Goal: Task Accomplishment & Management: Manage account settings

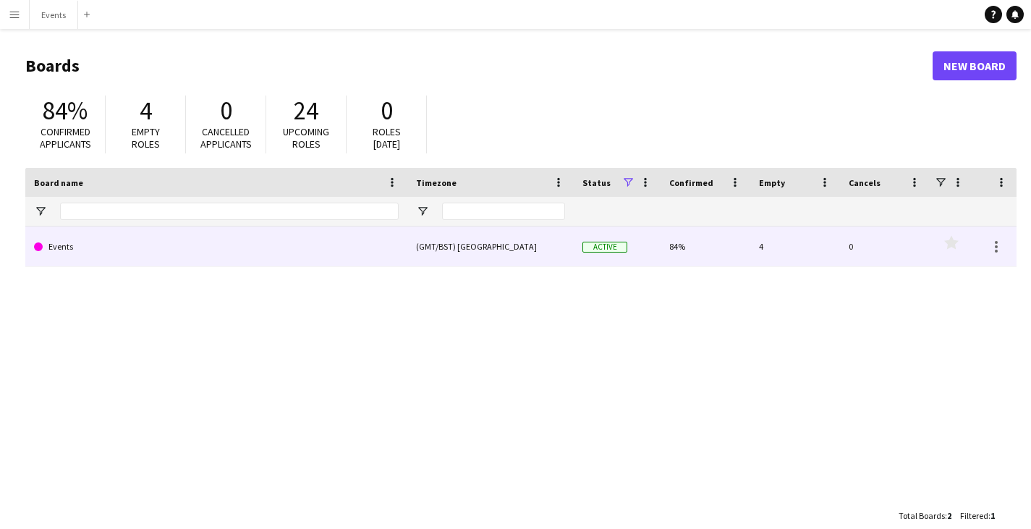
click at [561, 252] on div "(GMT/BST) [GEOGRAPHIC_DATA]" at bounding box center [490, 246] width 166 height 40
click at [85, 245] on link "Events" at bounding box center [216, 246] width 365 height 41
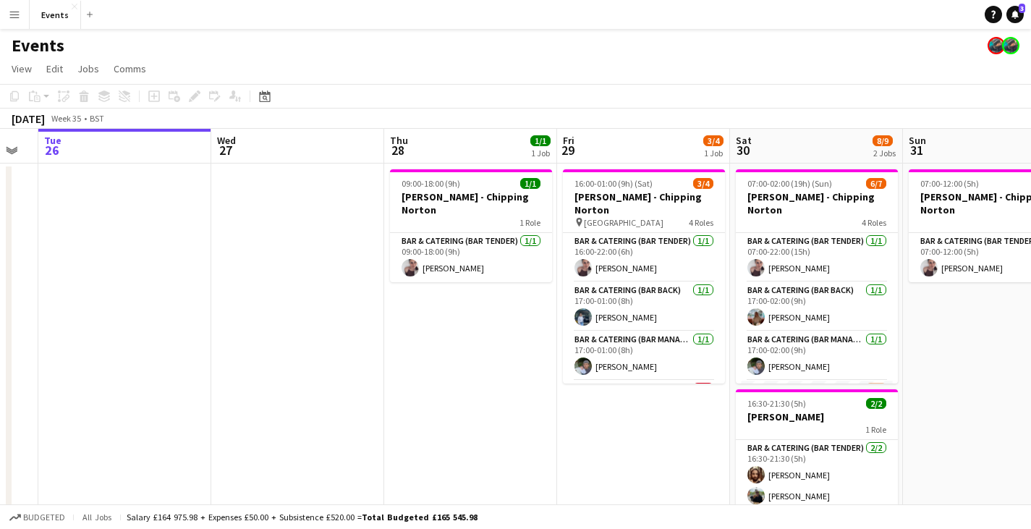
scroll to position [0, 467]
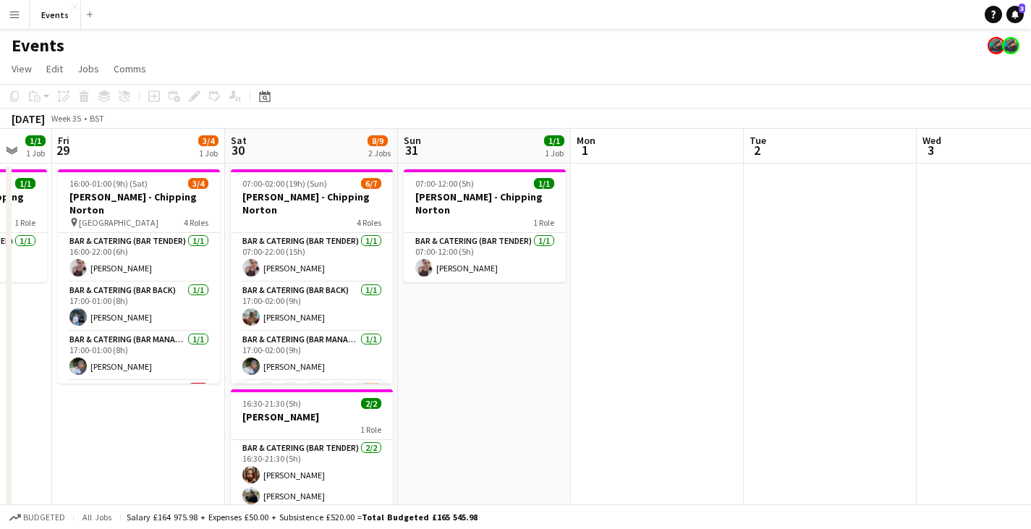
drag, startPoint x: 655, startPoint y: 365, endPoint x: 15, endPoint y: 312, distance: 641.7
click at [15, 312] on app-calendar-viewport "Tue 26 Wed 27 Thu 28 1/1 1 Job Fri 29 3/4 1 Job Sat 30 8/9 2 Jobs Sun 31 1/1 1 …" at bounding box center [515, 368] width 1031 height 478
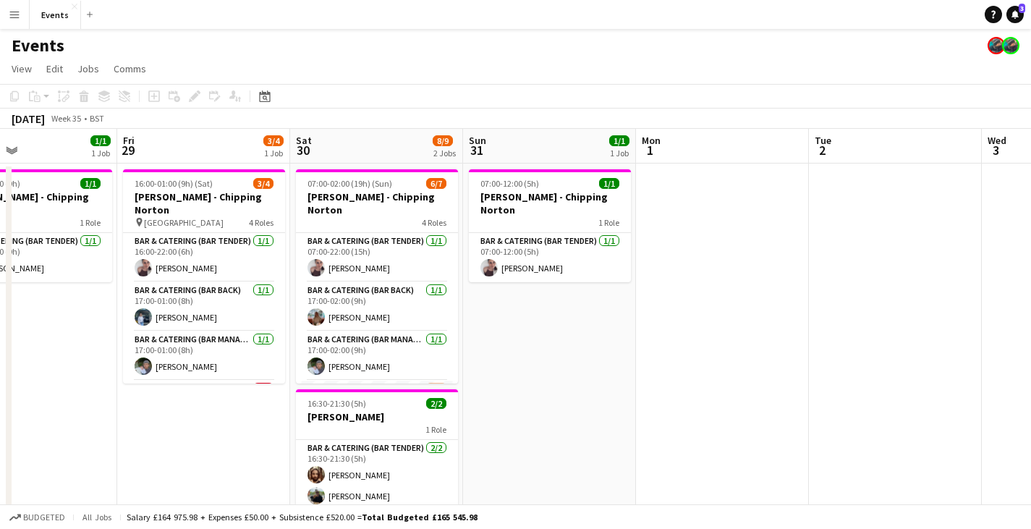
scroll to position [0, 347]
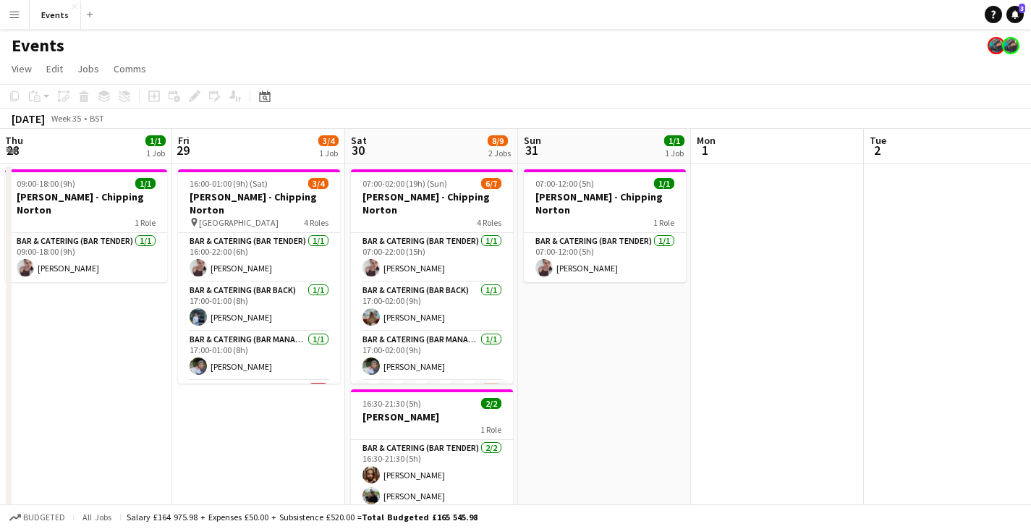
drag, startPoint x: 132, startPoint y: 430, endPoint x: 252, endPoint y: 429, distance: 120.1
click at [252, 429] on app-calendar-viewport "Tue 26 Wed 27 Thu 28 1/1 1 Job Fri 29 3/4 1 Job Sat 30 8/9 2 Jobs Sun 31 1/1 1 …" at bounding box center [515, 368] width 1031 height 478
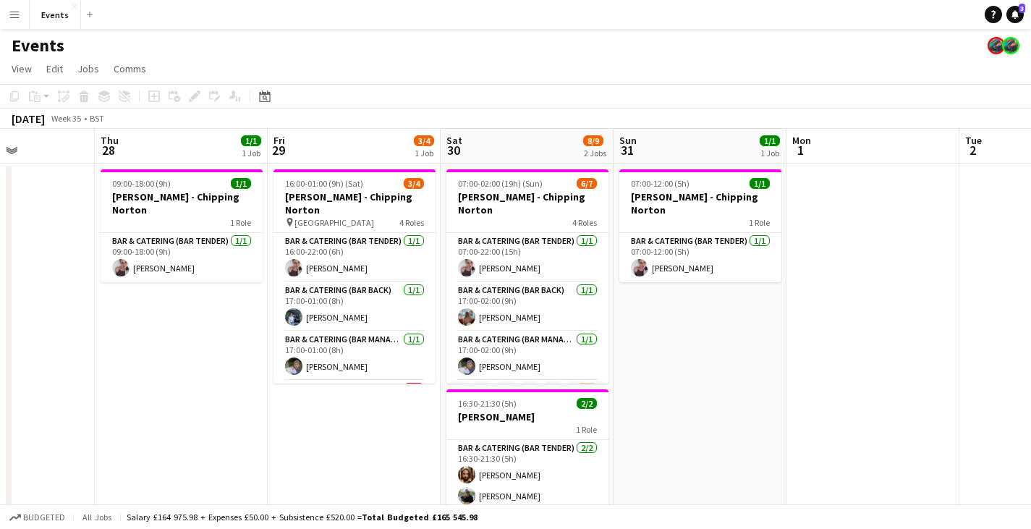
scroll to position [0, 413]
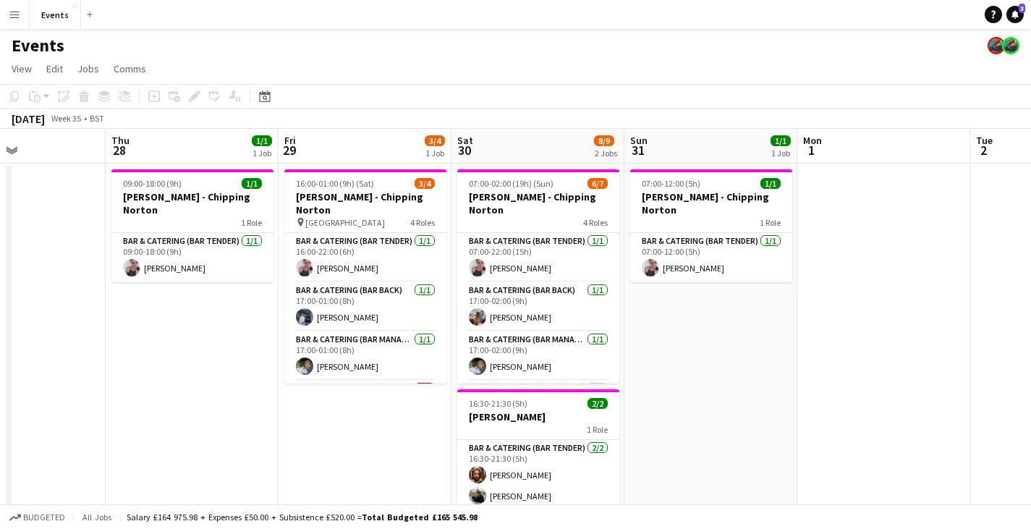
drag, startPoint x: 276, startPoint y: 430, endPoint x: 382, endPoint y: 421, distance: 106.7
click at [382, 421] on app-calendar-viewport "Mon 25 Tue 26 Wed 27 Thu 28 1/1 1 Job Fri 29 3/4 1 Job Sat 30 8/9 2 Jobs Sun 31…" at bounding box center [515, 368] width 1031 height 478
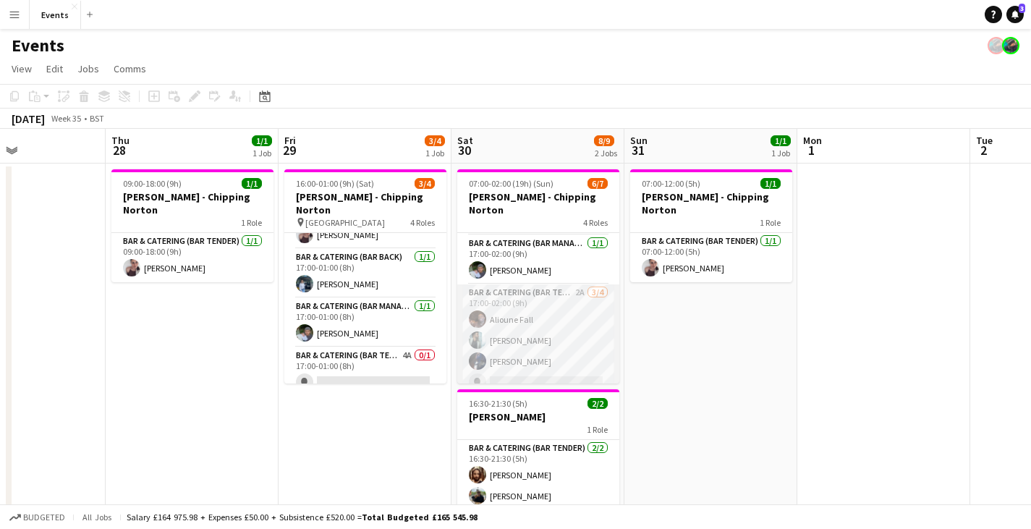
scroll to position [0, 0]
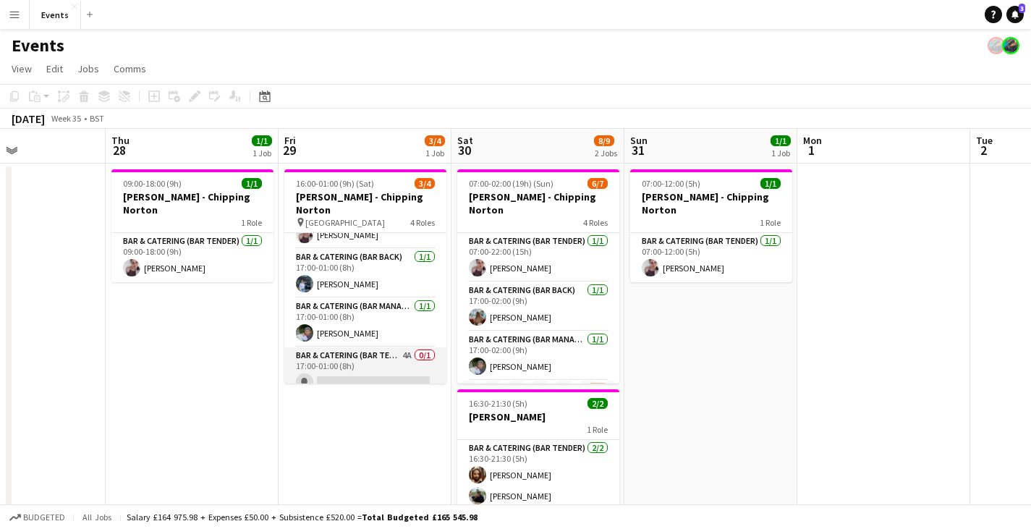
click at [389, 359] on app-card-role "Bar & Catering (Bar Tender) 4A 0/1 17:00-01:00 (8h) single-neutral-actions" at bounding box center [365, 371] width 162 height 49
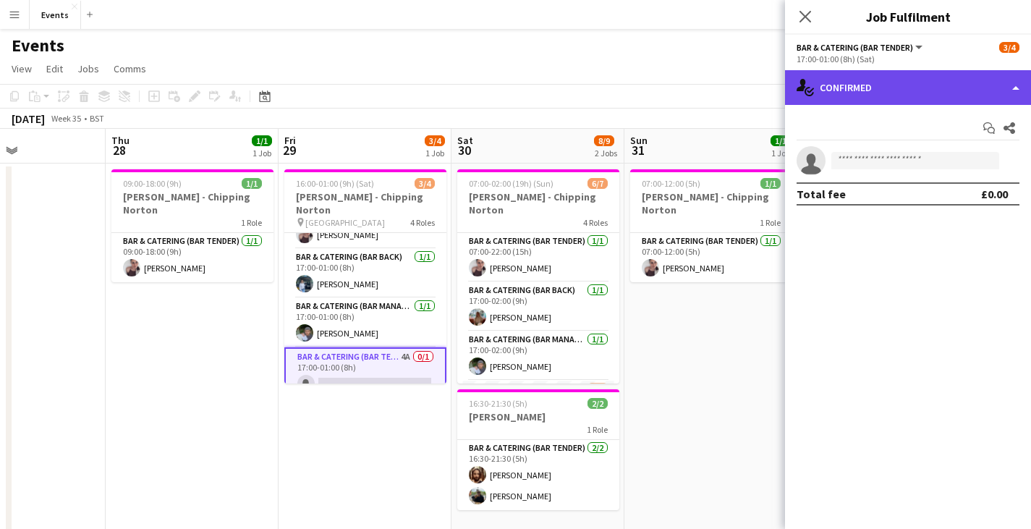
click at [905, 88] on div "single-neutral-actions-check-2 Confirmed" at bounding box center [908, 87] width 246 height 35
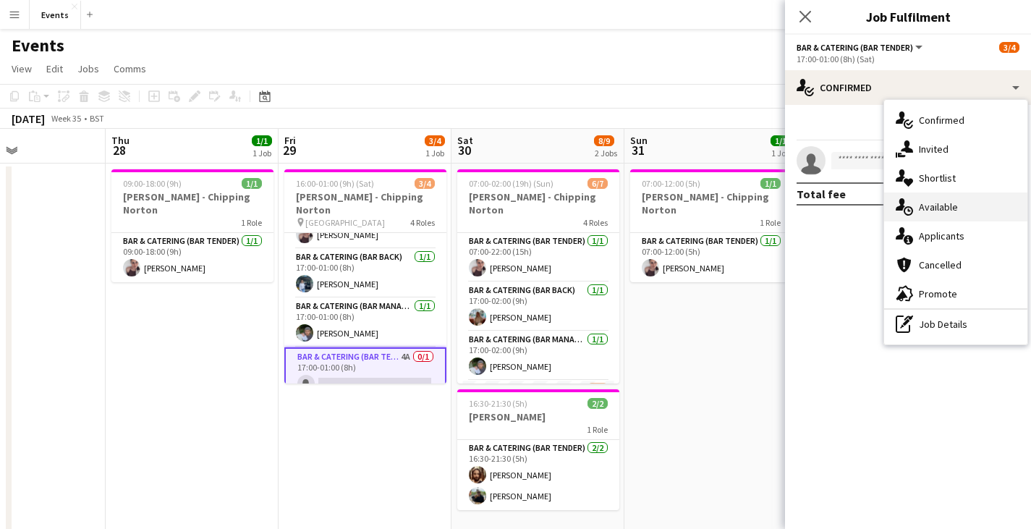
click at [940, 213] on div "single-neutral-actions-upload Available" at bounding box center [955, 206] width 143 height 29
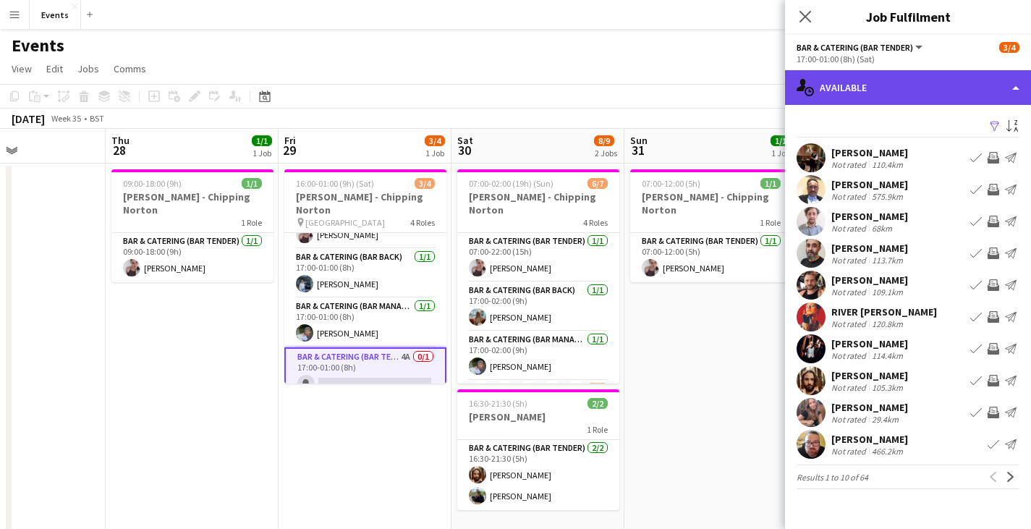
click at [917, 95] on div "single-neutral-actions-upload Available" at bounding box center [908, 87] width 246 height 35
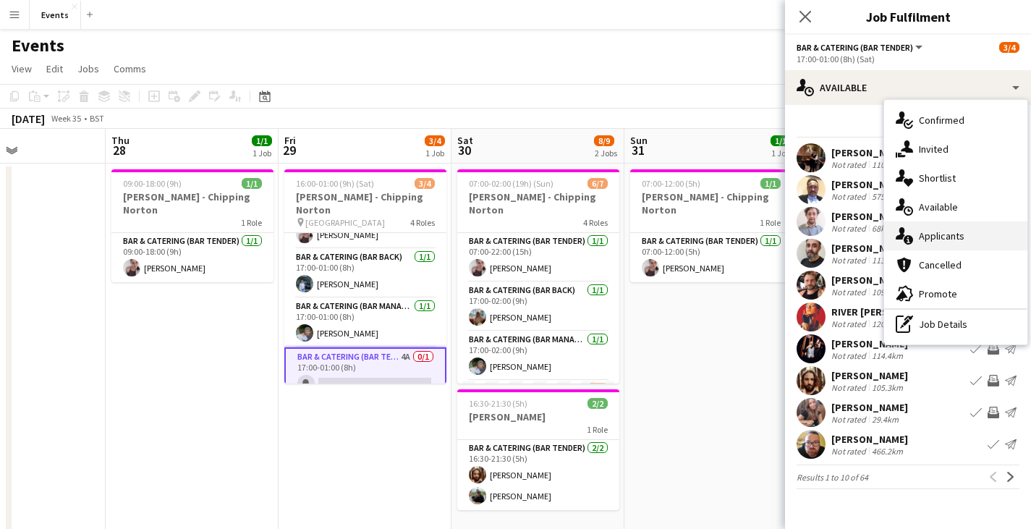
click at [946, 236] on div "single-neutral-actions-information Applicants" at bounding box center [955, 235] width 143 height 29
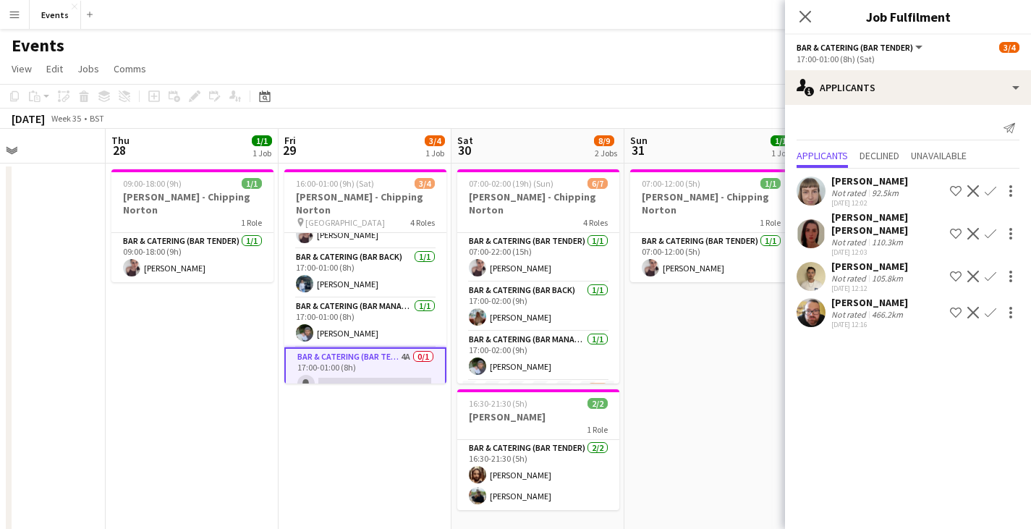
click at [938, 388] on mat-expansion-panel "users2 Applicants Send notification Applicants Declined Unavailable [PERSON_NAM…" at bounding box center [908, 317] width 246 height 424
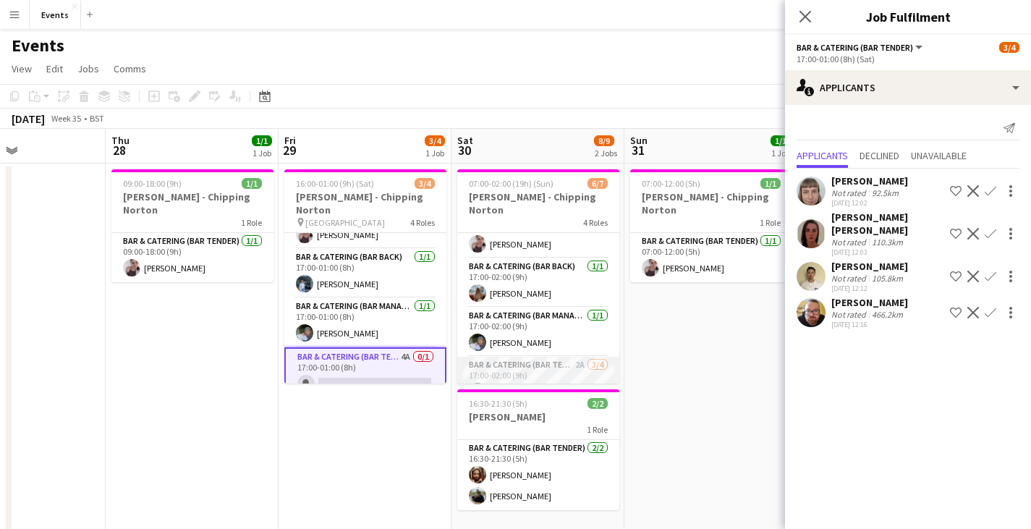
scroll to position [96, 0]
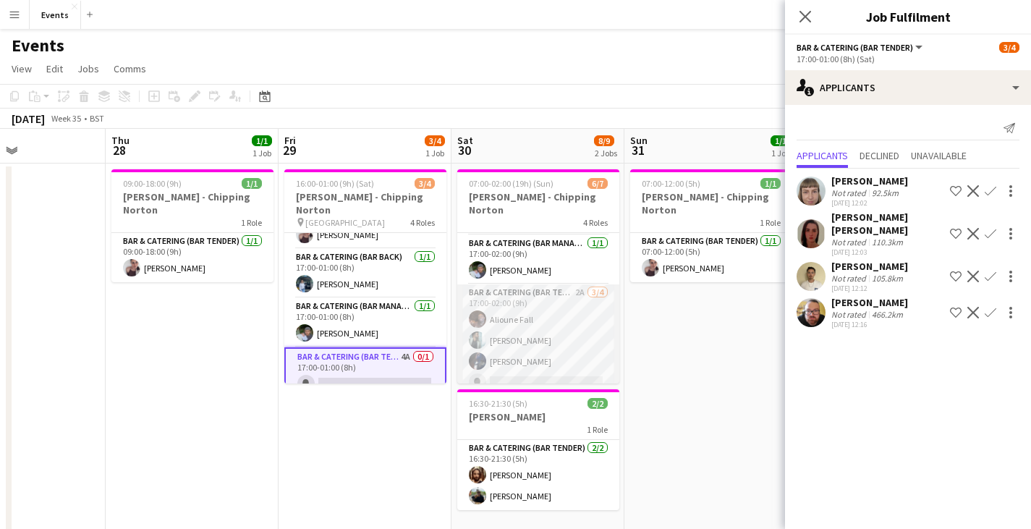
click at [568, 368] on app-card-role "Bar & Catering (Bar Tender) 2A [DATE] 17:00-02:00 (9h) [PERSON_NAME] [PERSON_NA…" at bounding box center [538, 340] width 162 height 112
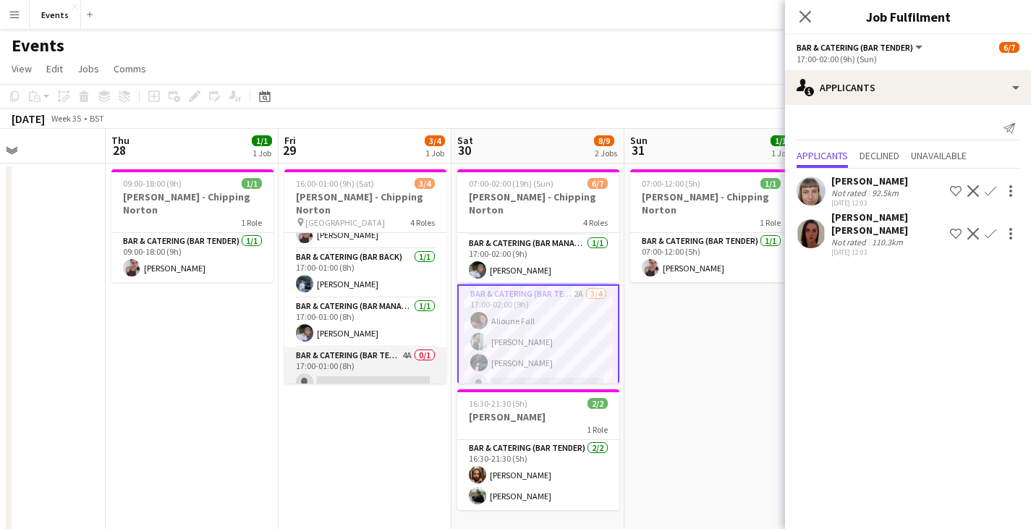
click at [352, 367] on app-card-role "Bar & Catering (Bar Tender) 4A 0/1 17:00-01:00 (8h) single-neutral-actions" at bounding box center [365, 371] width 162 height 49
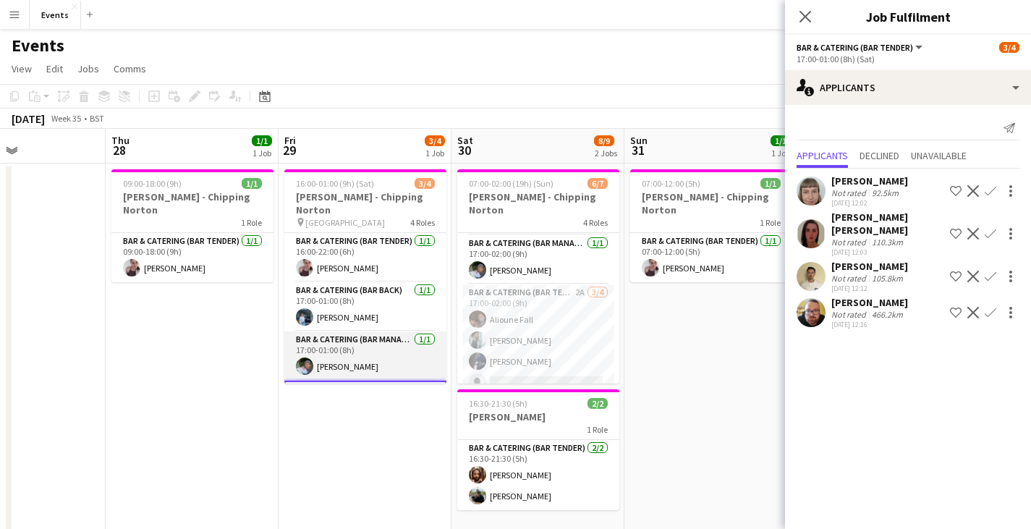
scroll to position [36, 0]
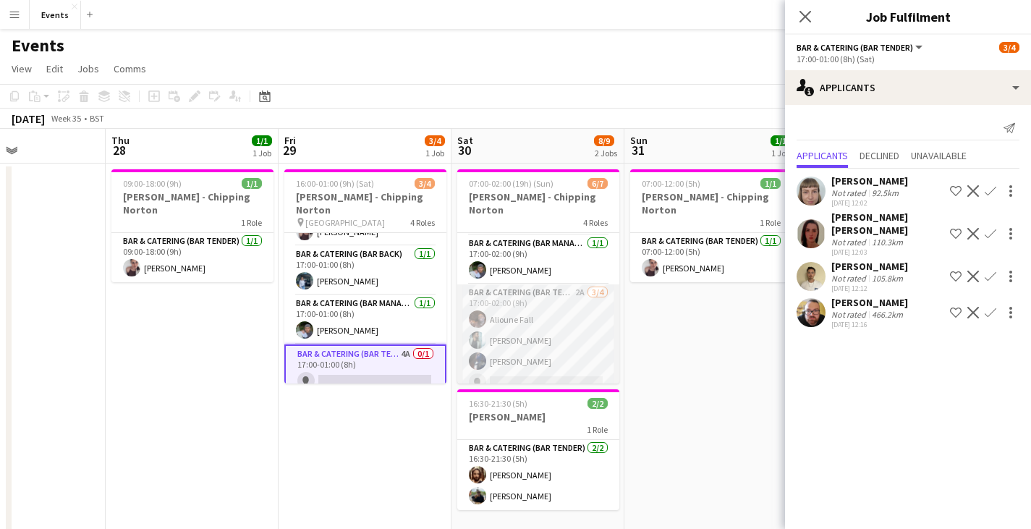
click at [530, 362] on app-card-role "Bar & Catering (Bar Tender) 2A [DATE] 17:00-02:00 (9h) [PERSON_NAME] [PERSON_NA…" at bounding box center [538, 340] width 162 height 112
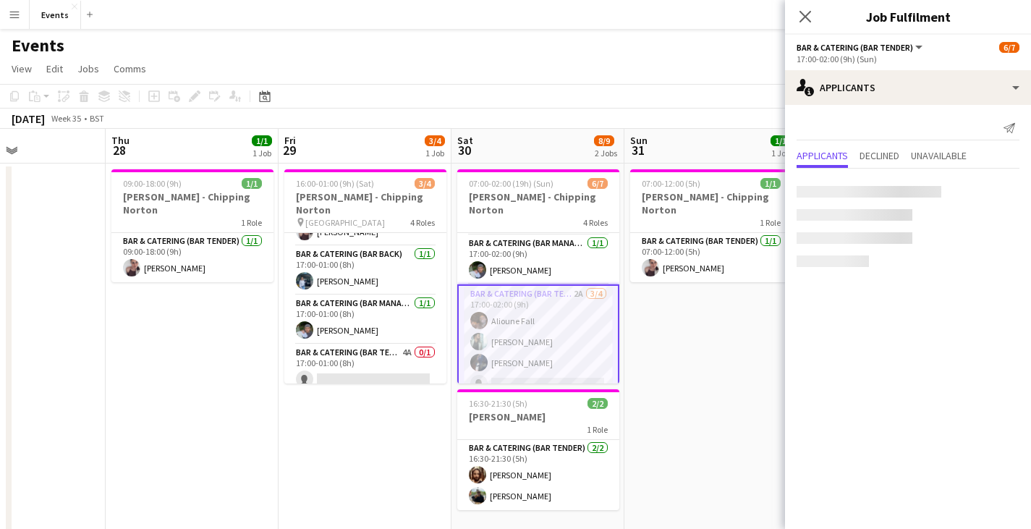
scroll to position [33, 0]
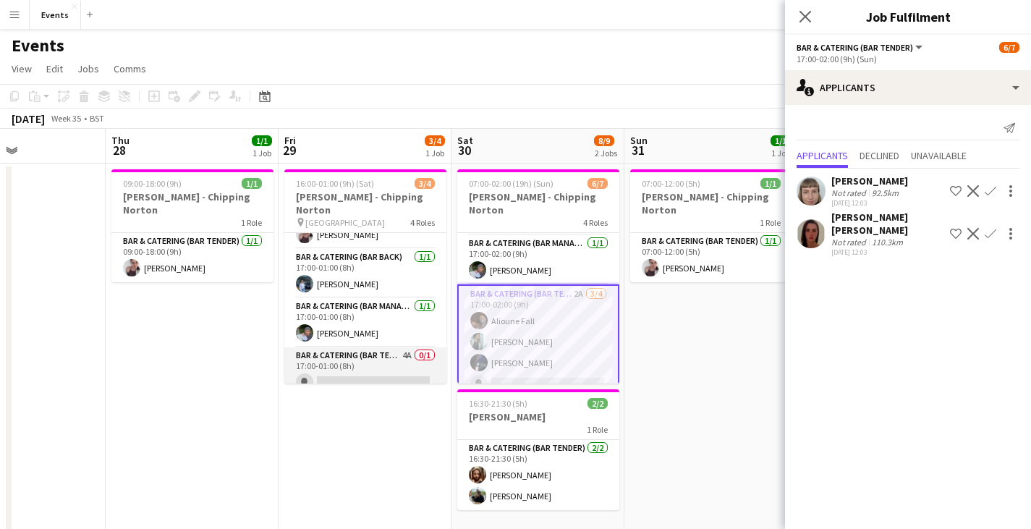
click at [411, 367] on app-card-role "Bar & Catering (Bar Tender) 4A 0/1 17:00-01:00 (8h) single-neutral-actions" at bounding box center [365, 371] width 162 height 49
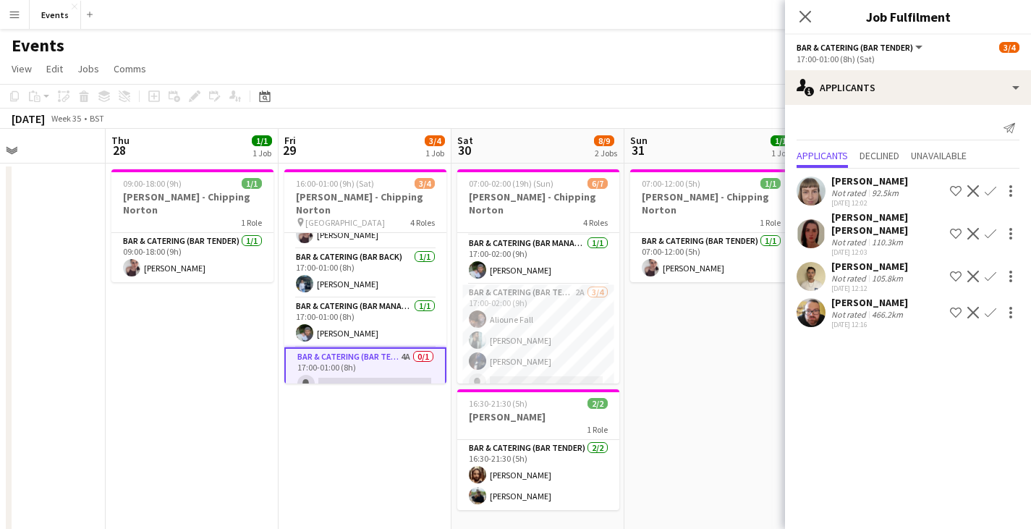
click at [690, 356] on app-date-cell "07:00-12:00 (5h) 1/1 [PERSON_NAME] - Chipping Norton 1 Role Bar & Catering (Bar…" at bounding box center [710, 351] width 173 height 377
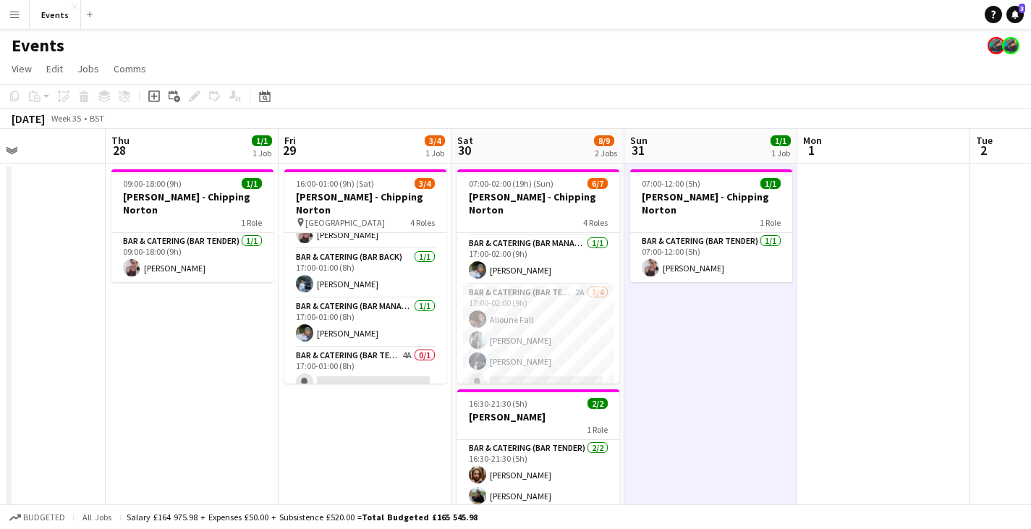
click at [614, 38] on div "Events" at bounding box center [515, 42] width 1031 height 27
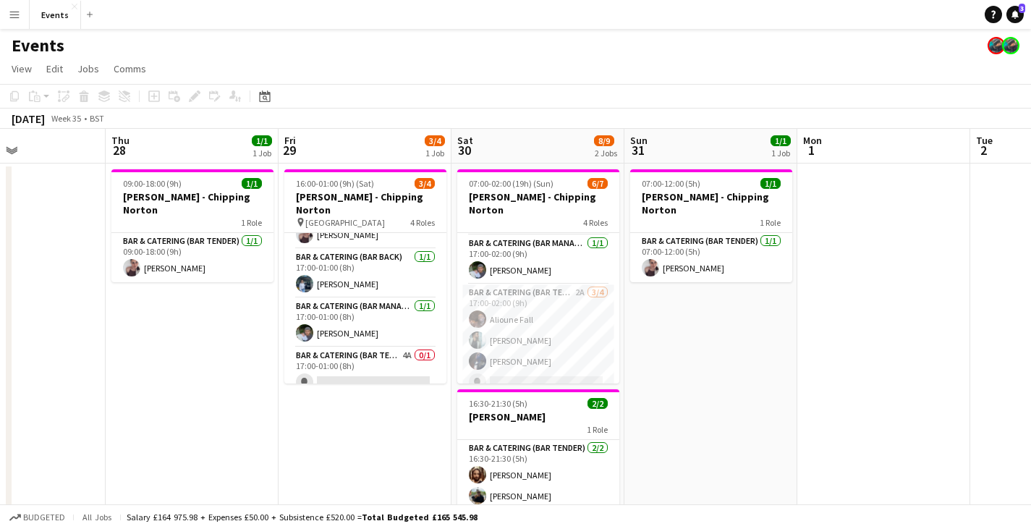
click at [441, 79] on app-page-menu "View Day view expanded Day view collapsed Month view Date picker Jump to [DATE]…" at bounding box center [515, 69] width 1031 height 27
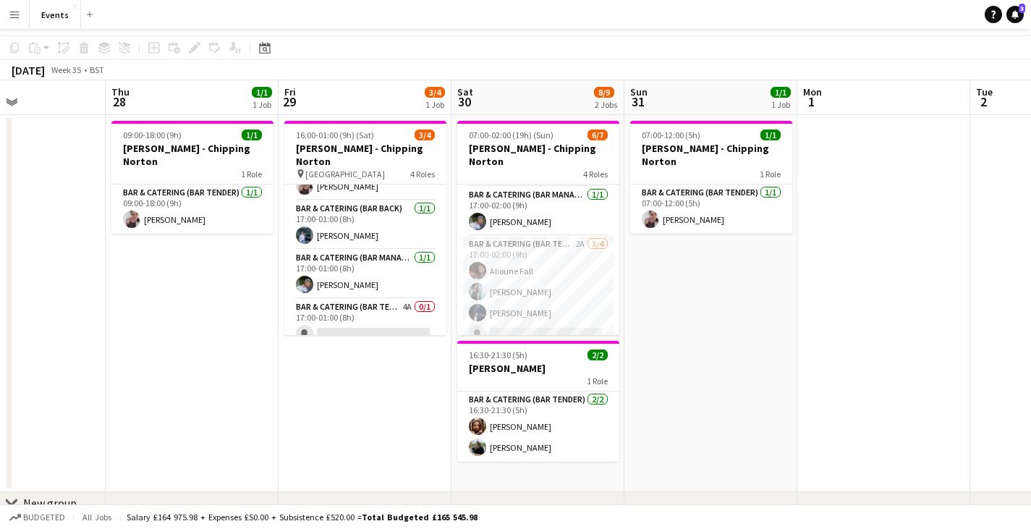
scroll to position [0, 0]
